Goal: Task Accomplishment & Management: Manage account settings

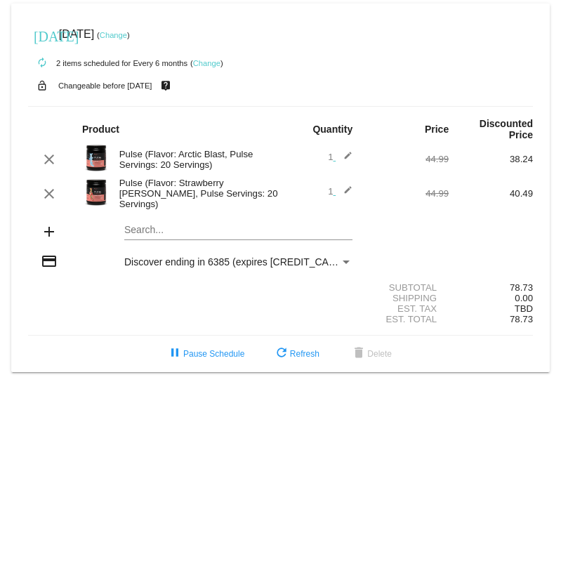
click at [348, 187] on mat-icon "edit" at bounding box center [344, 193] width 17 height 17
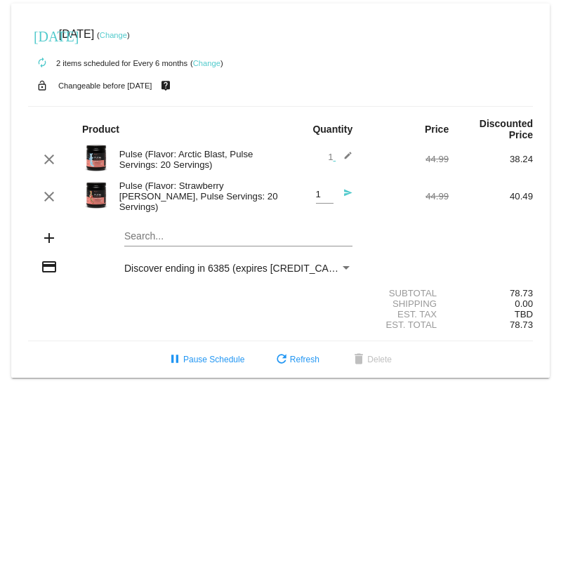
click at [145, 230] on div "Search..." at bounding box center [238, 232] width 228 height 27
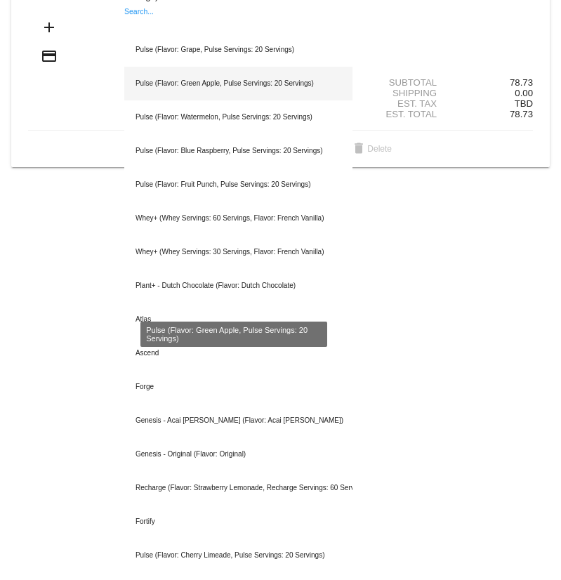
scroll to position [281, 0]
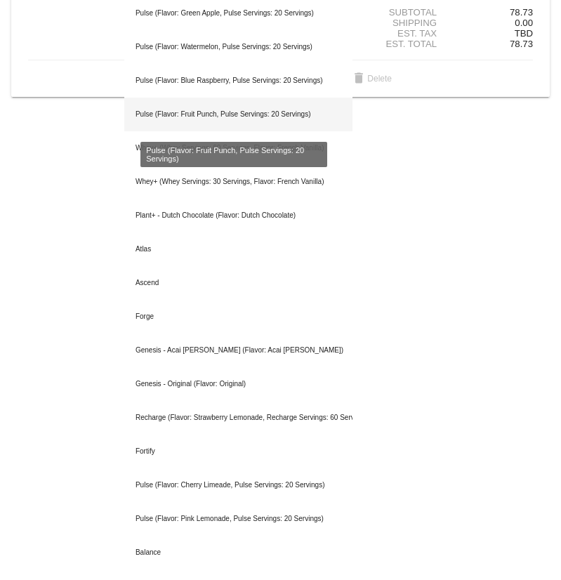
click at [237, 114] on div "Pulse (Flavor: Fruit Punch, Pulse Servings: 20 Servings)" at bounding box center [238, 115] width 228 height 34
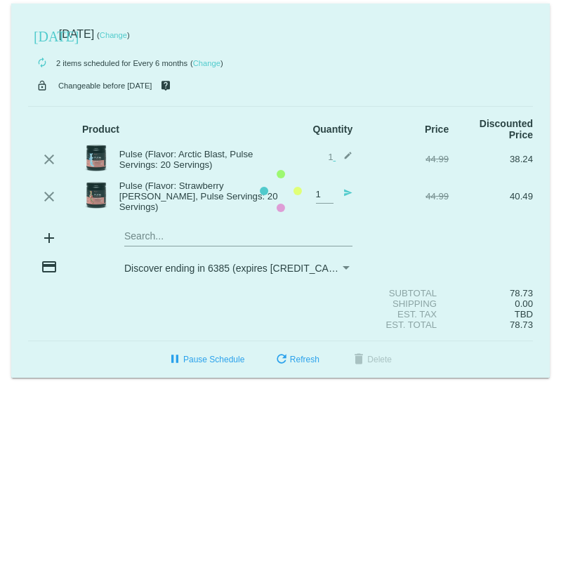
scroll to position [0, 0]
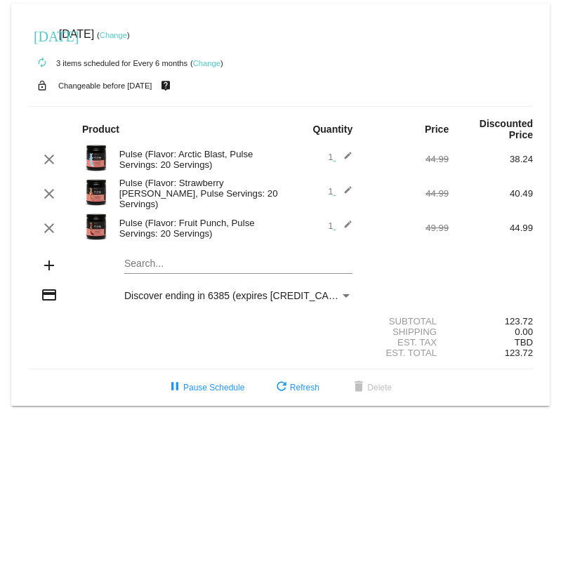
click at [179, 263] on mat-card "[DATE] [DATE] ( Change ) autorenew 3 items scheduled for Every 6 months ( Chang…" at bounding box center [280, 205] width 539 height 402
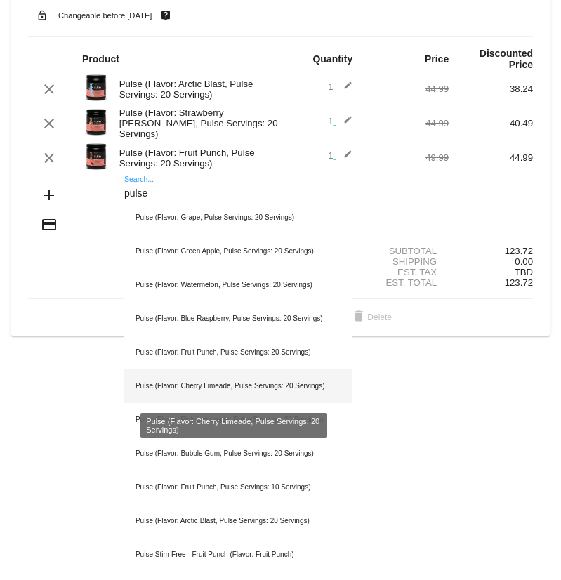
scroll to position [140, 0]
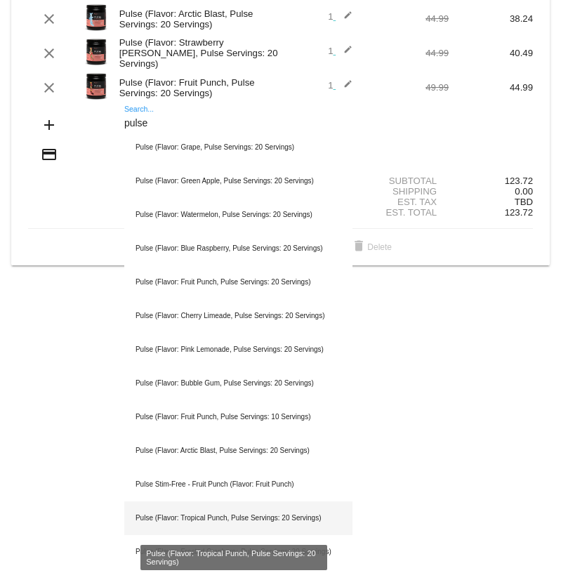
type input "pulse"
click at [257, 516] on div "Pulse (Flavor: Tropical Punch, Pulse Servings: 20 Servings)" at bounding box center [238, 518] width 228 height 34
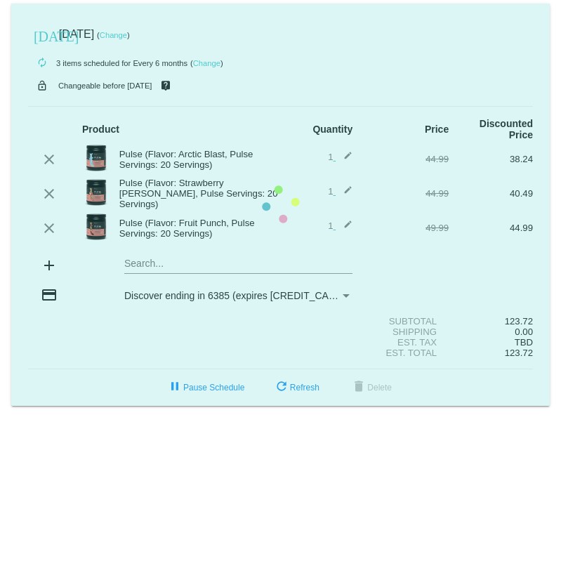
scroll to position [0, 0]
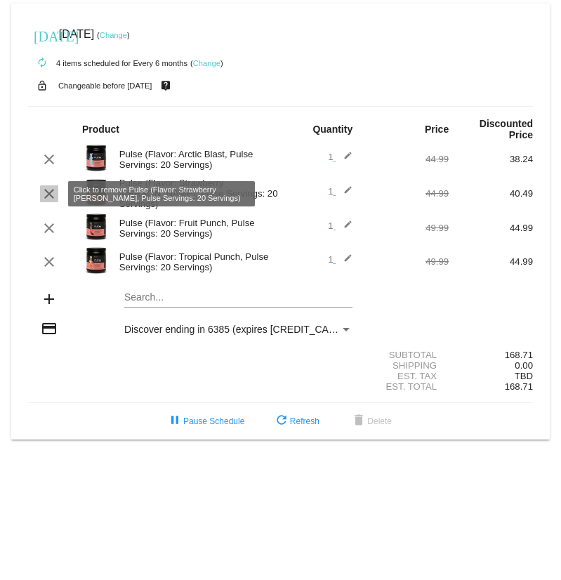
click at [46, 191] on mat-icon "clear" at bounding box center [49, 193] width 17 height 17
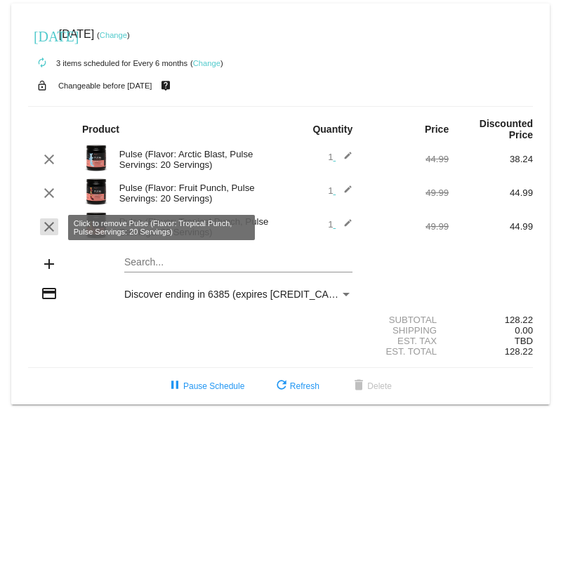
click at [44, 222] on mat-icon "clear" at bounding box center [49, 226] width 17 height 17
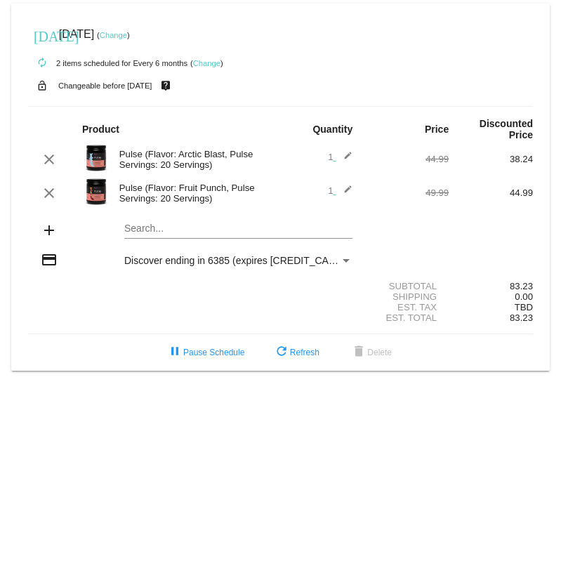
click at [127, 31] on link "Change" at bounding box center [113, 35] width 27 height 8
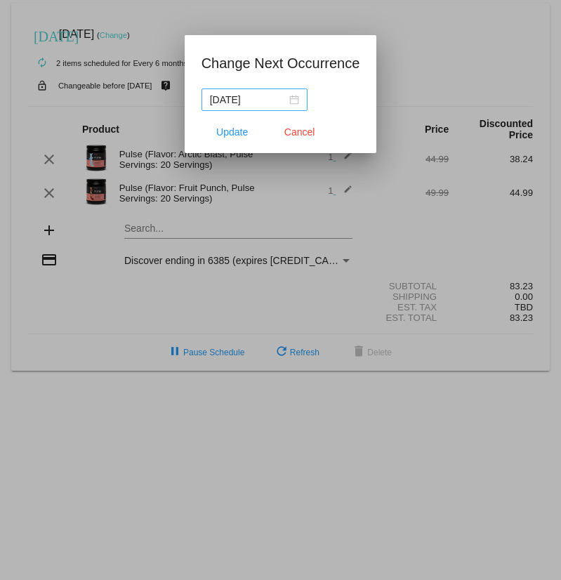
click at [291, 103] on div "[DATE]" at bounding box center [254, 99] width 89 height 15
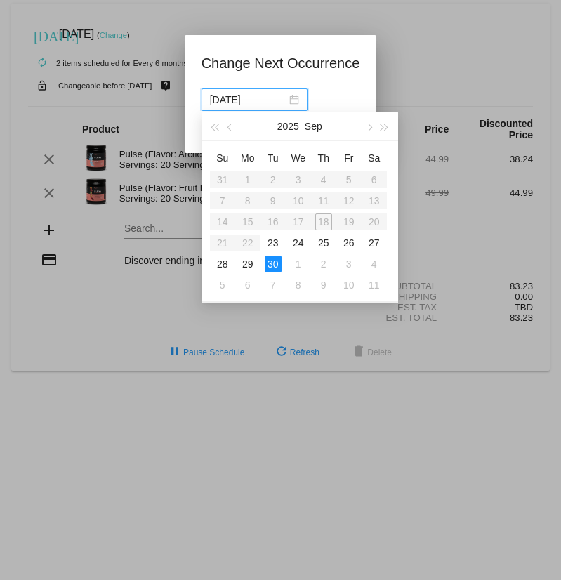
click at [291, 103] on div "[DATE]" at bounding box center [254, 99] width 89 height 15
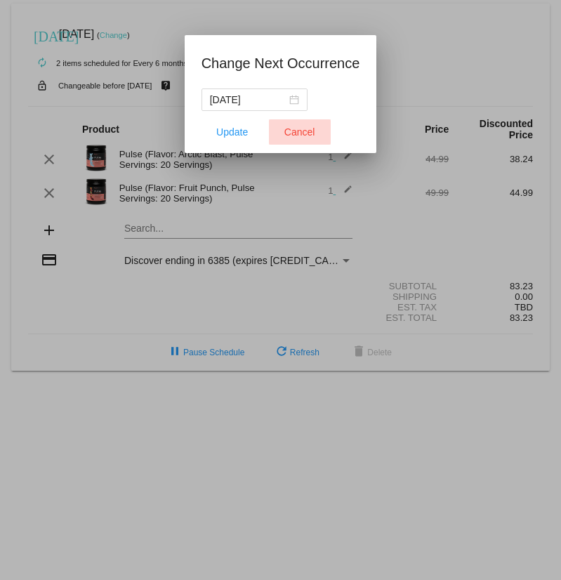
click at [296, 132] on span "Cancel" at bounding box center [299, 131] width 31 height 11
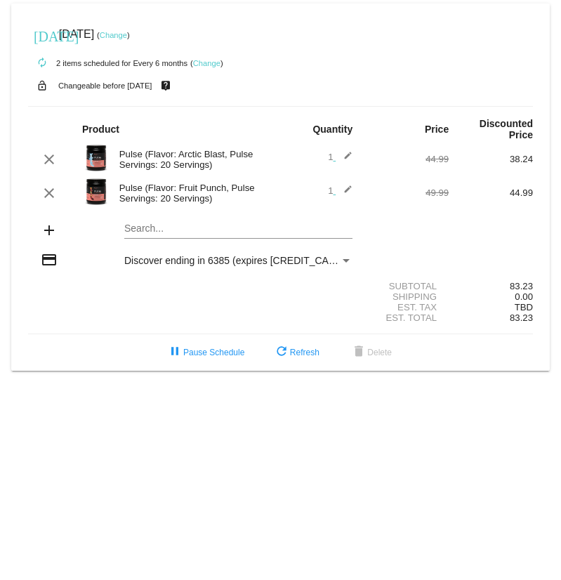
click at [206, 62] on link "Change" at bounding box center [206, 63] width 27 height 8
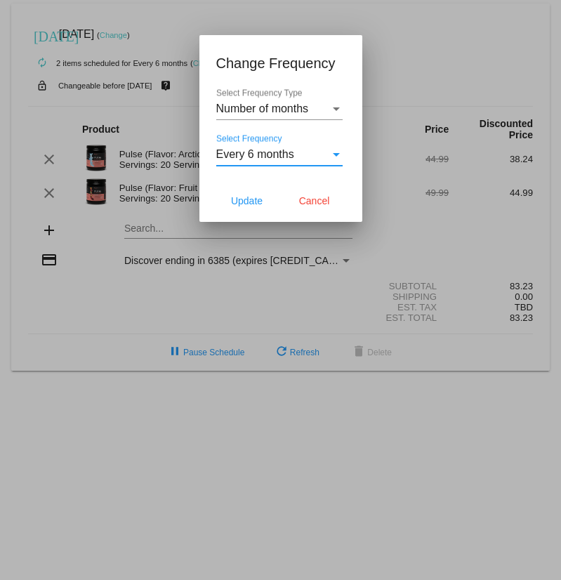
click at [338, 154] on div "Select Frequency" at bounding box center [336, 155] width 7 height 4
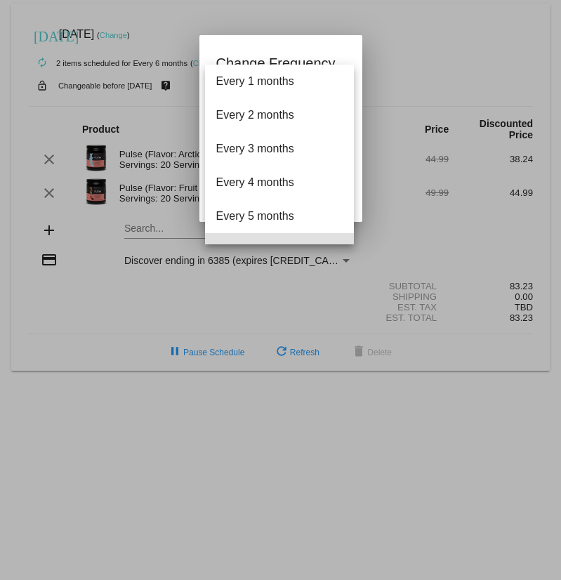
scroll to position [96, 0]
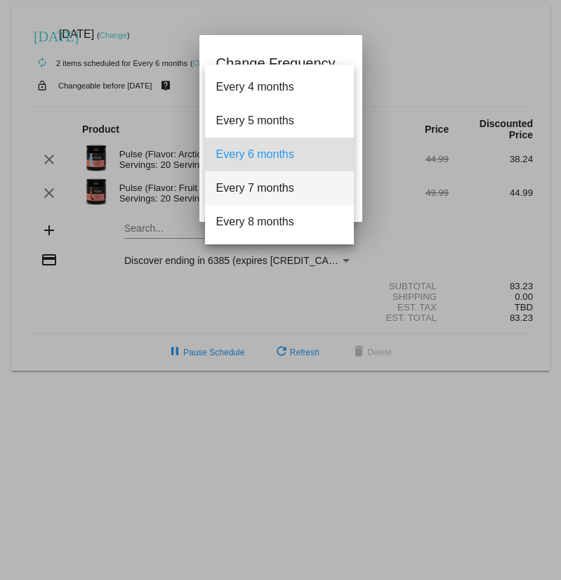
click at [308, 182] on span "Every 7 months" at bounding box center [279, 188] width 126 height 34
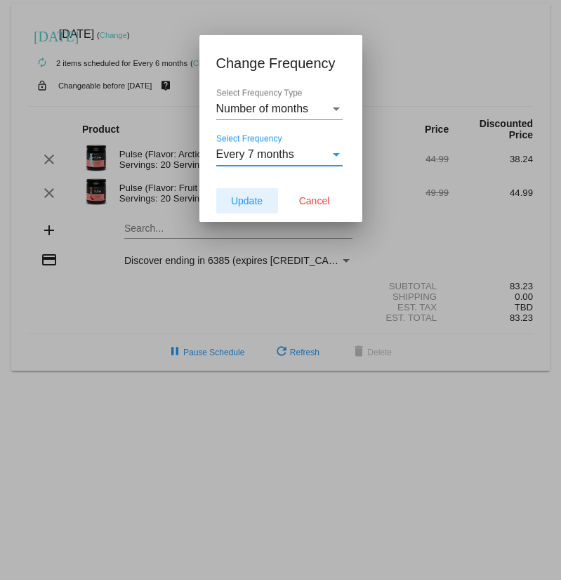
click at [263, 199] on span "Update" at bounding box center [247, 200] width 32 height 11
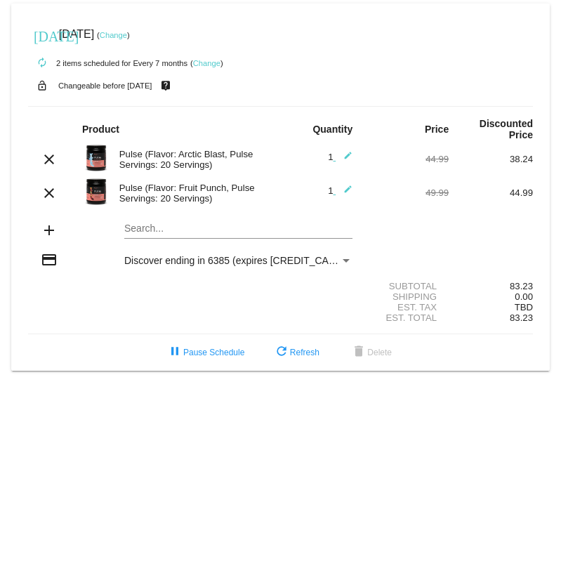
click at [127, 36] on link "Change" at bounding box center [113, 35] width 27 height 8
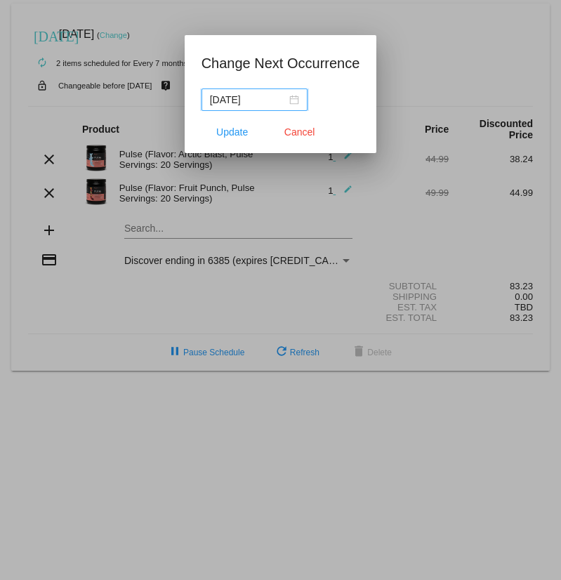
click at [271, 100] on input "[DATE]" at bounding box center [248, 99] width 77 height 15
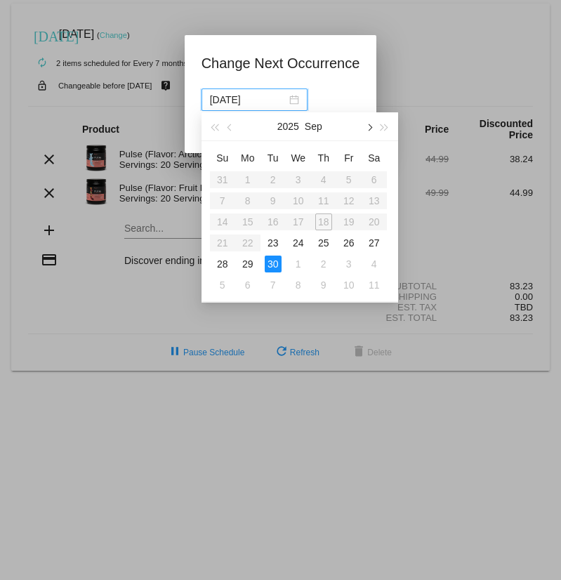
click at [368, 126] on span "button" at bounding box center [368, 127] width 7 height 7
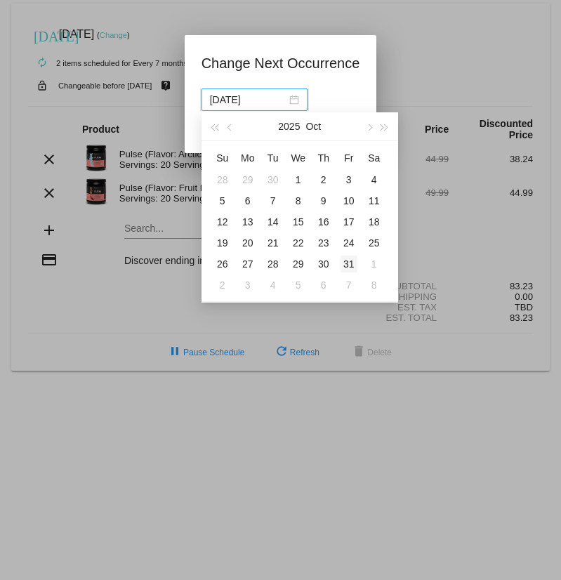
click at [347, 259] on div "31" at bounding box center [349, 264] width 17 height 17
type input "[DATE]"
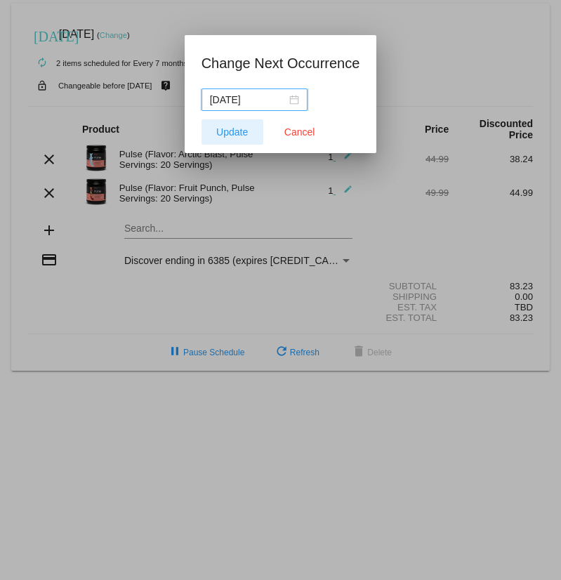
click at [232, 133] on span "Update" at bounding box center [232, 131] width 32 height 11
